Goal: Information Seeking & Learning: Learn about a topic

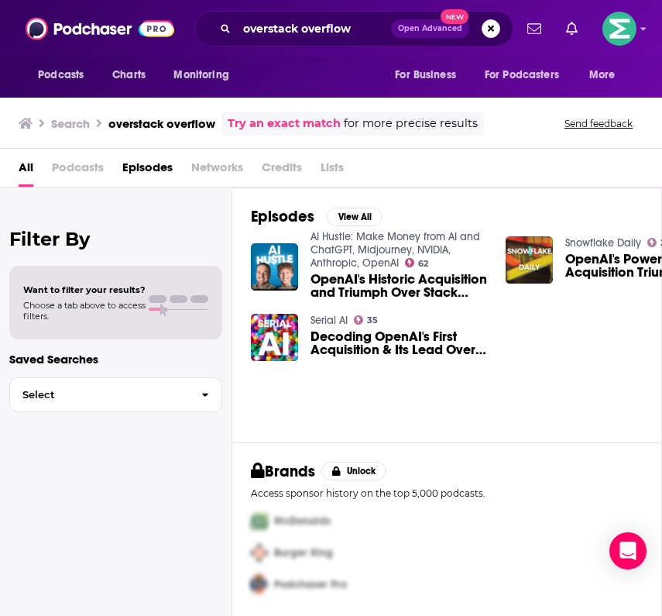
click at [70, 167] on span "Podcasts" at bounding box center [78, 171] width 52 height 32
click at [93, 165] on span "Podcasts" at bounding box center [78, 171] width 52 height 32
click at [68, 172] on span "Podcasts" at bounding box center [78, 171] width 52 height 32
click at [357, 28] on input "overstack overflow" at bounding box center [314, 28] width 154 height 25
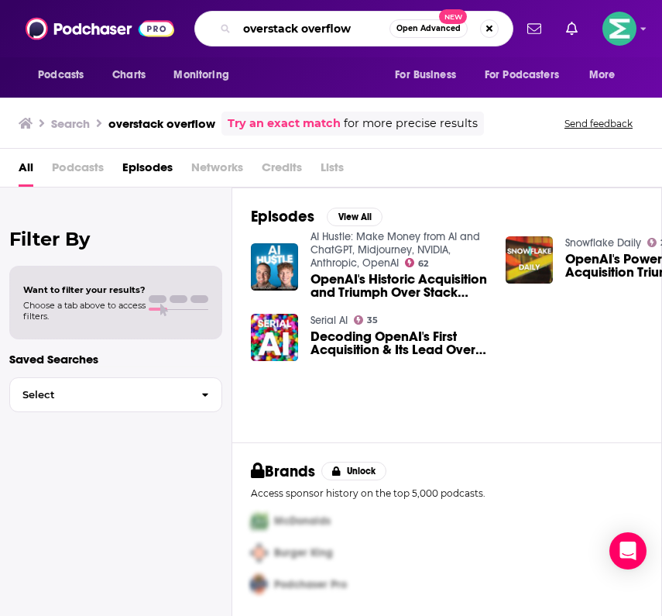
drag, startPoint x: 357, startPoint y: 28, endPoint x: 241, endPoint y: 22, distance: 116.3
click at [242, 23] on input "overstack overflow" at bounding box center [313, 28] width 153 height 25
paste input "StackOverflow Podcast"
type input "StackOverflow Podcast"
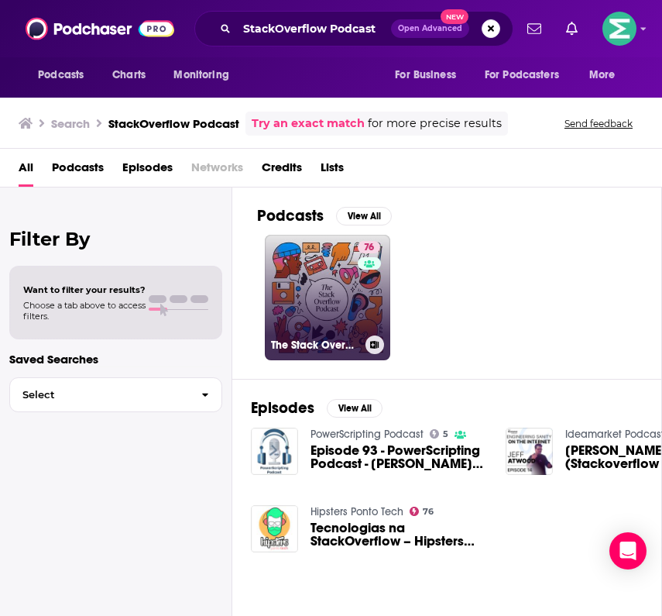
click at [311, 285] on link "76 The Stack Overflow Podcast" at bounding box center [327, 297] width 125 height 125
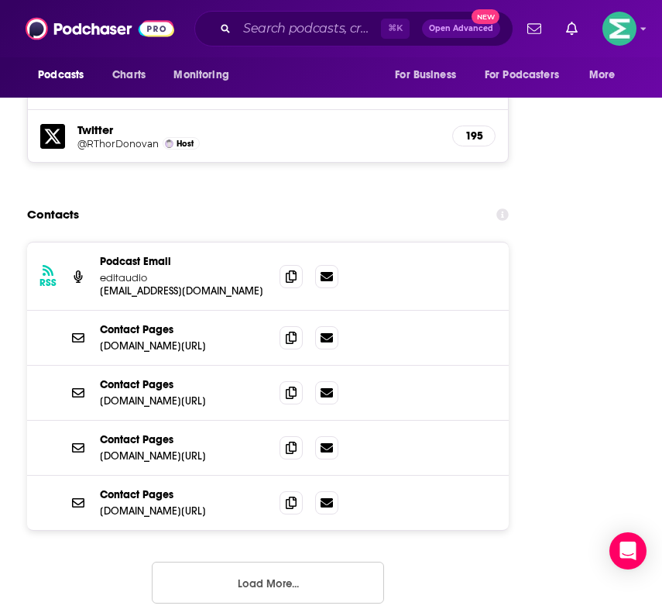
scroll to position [2828, 0]
